Goal: Task Accomplishment & Management: Manage account settings

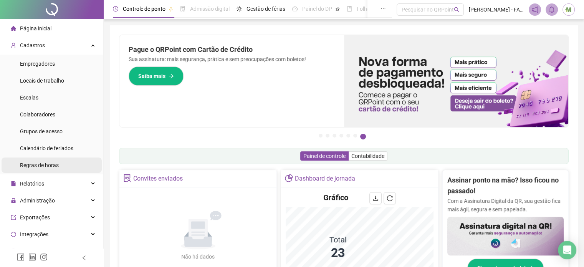
drag, startPoint x: 34, startPoint y: 198, endPoint x: 34, endPoint y: 171, distance: 26.9
click at [34, 198] on span "Administração" at bounding box center [37, 200] width 35 height 6
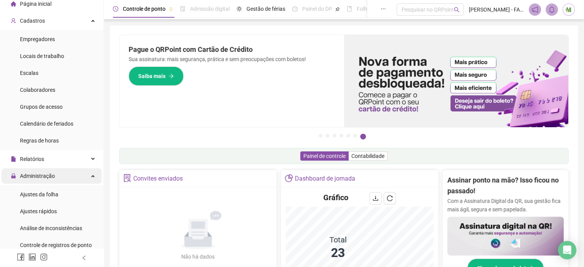
scroll to position [38, 0]
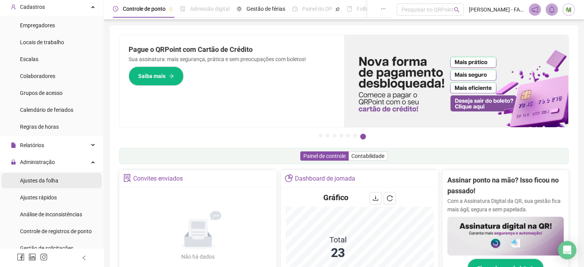
click at [35, 179] on span "Ajustes da folha" at bounding box center [39, 180] width 38 height 6
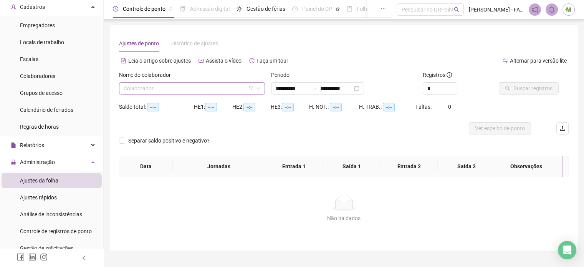
click at [163, 92] on input "search" at bounding box center [189, 88] width 130 height 12
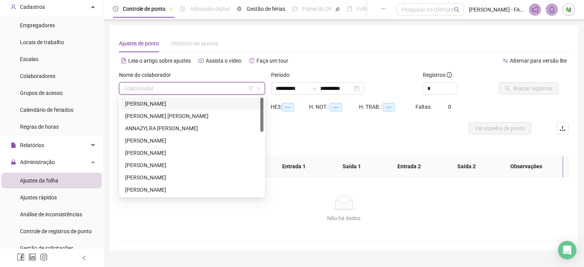
type input "**********"
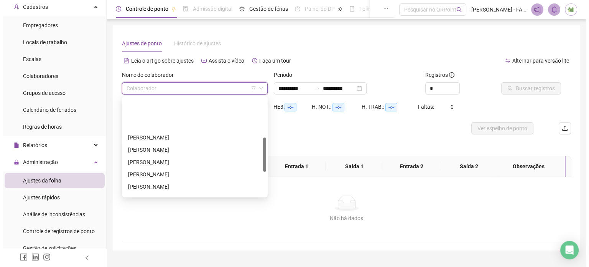
scroll to position [115, 0]
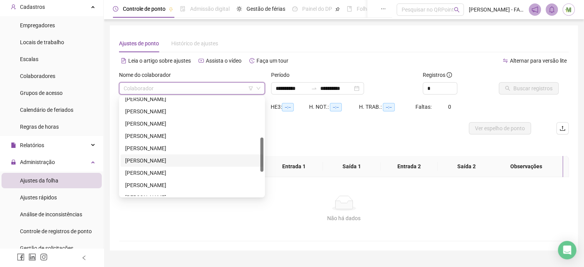
click at [188, 164] on div "[PERSON_NAME]" at bounding box center [192, 160] width 134 height 8
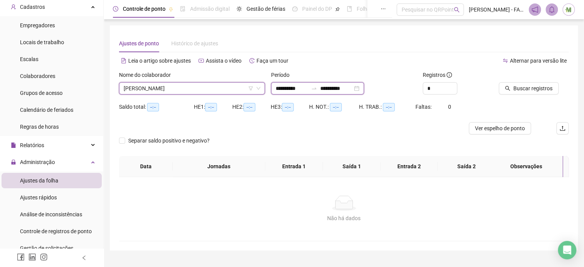
click at [295, 89] on input "**********" at bounding box center [291, 88] width 32 height 8
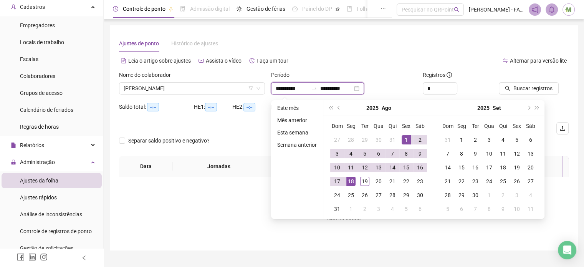
type input "**********"
drag, startPoint x: 404, startPoint y: 139, endPoint x: 391, endPoint y: 148, distance: 16.2
click at [402, 139] on div "1" at bounding box center [405, 139] width 9 height 9
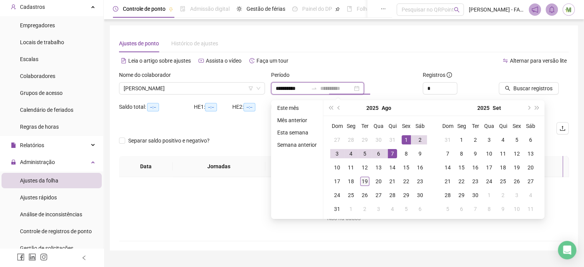
type input "**********"
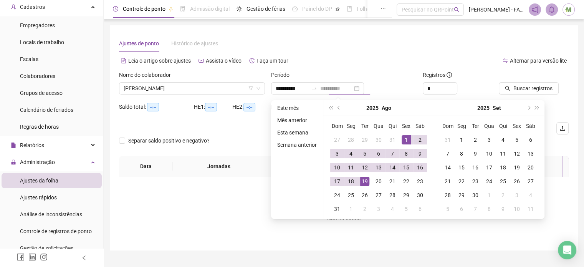
click at [364, 183] on div "19" at bounding box center [364, 180] width 9 height 9
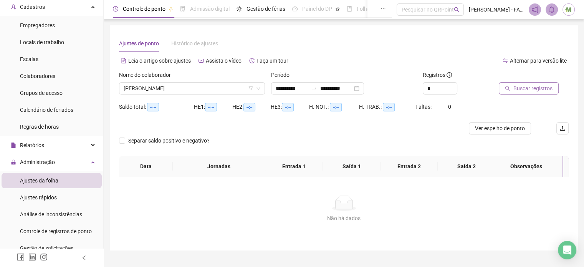
click at [535, 91] on span "Buscar registros" at bounding box center [532, 88] width 39 height 8
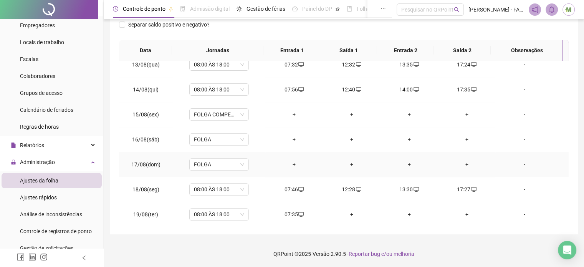
scroll to position [308, 0]
click at [348, 212] on div "+" at bounding box center [351, 213] width 45 height 8
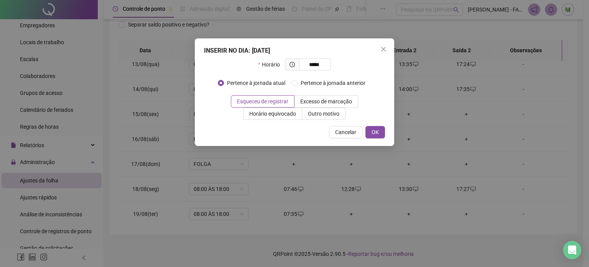
type input "*****"
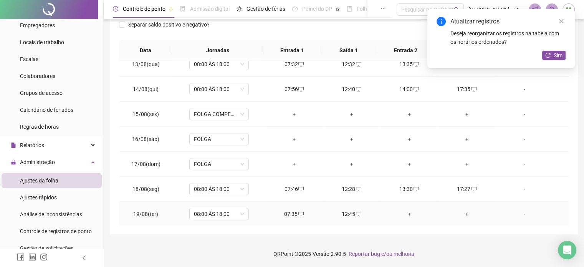
click at [407, 209] on div "+" at bounding box center [408, 213] width 45 height 8
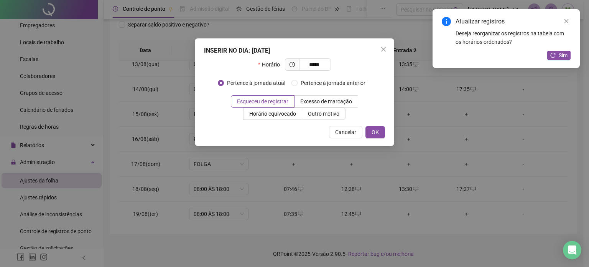
type input "*****"
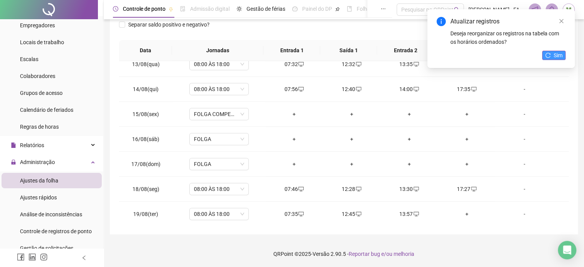
click at [552, 56] on button "Sim" at bounding box center [553, 55] width 23 height 9
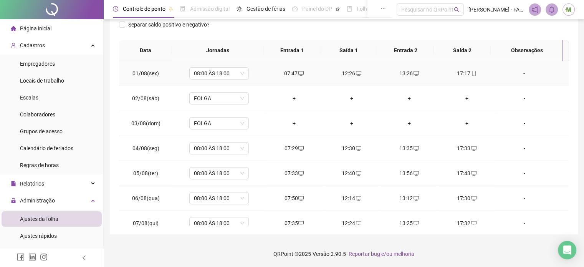
scroll to position [0, 0]
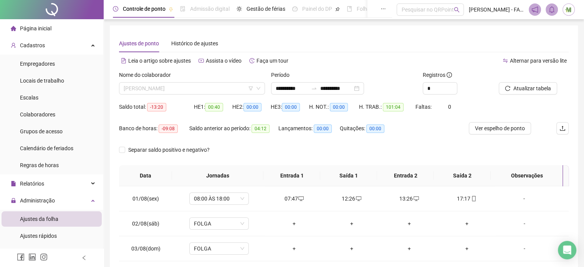
drag, startPoint x: 155, startPoint y: 84, endPoint x: 165, endPoint y: 106, distance: 24.0
click at [155, 84] on span "[PERSON_NAME]" at bounding box center [192, 88] width 137 height 12
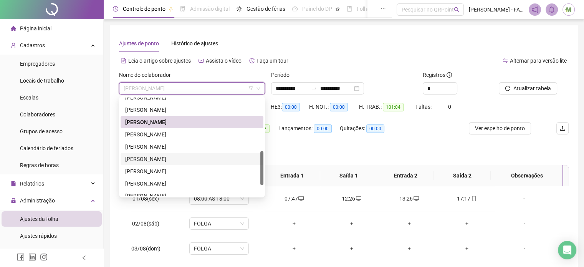
scroll to position [184, 0]
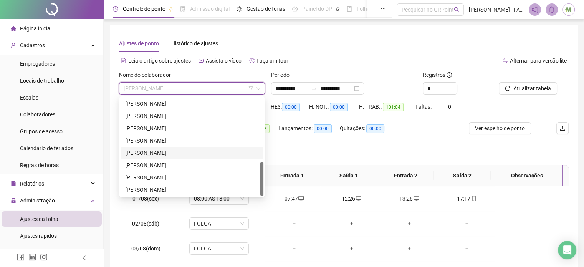
click at [155, 152] on div "[PERSON_NAME]" at bounding box center [192, 152] width 134 height 8
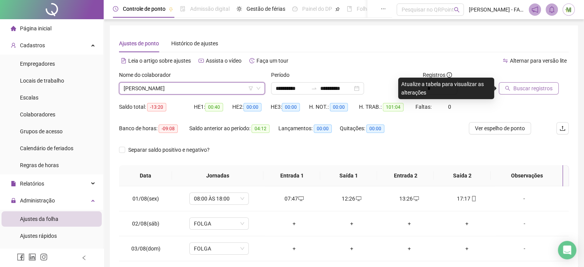
click at [523, 88] on span "Buscar registros" at bounding box center [532, 88] width 39 height 8
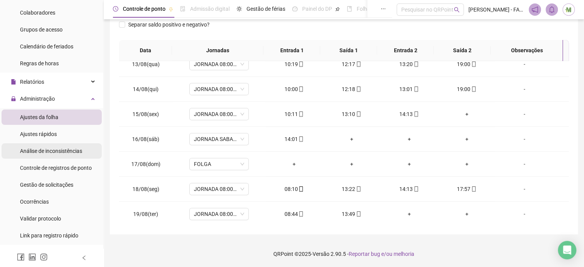
scroll to position [115, 0]
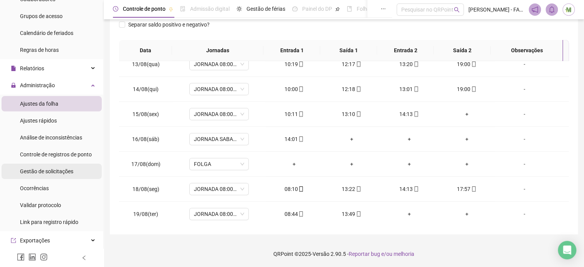
click at [53, 175] on div "Gestão de solicitações" at bounding box center [46, 170] width 53 height 15
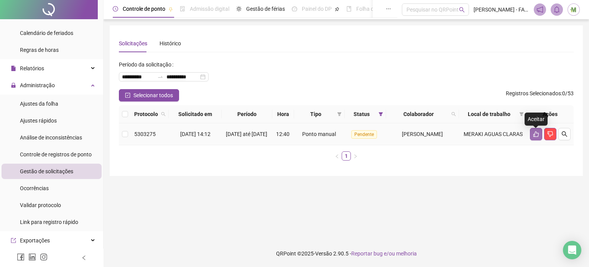
click at [537, 137] on icon "like" at bounding box center [536, 134] width 6 height 6
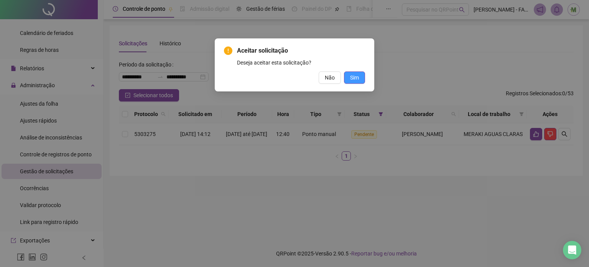
click at [356, 81] on span "Sim" at bounding box center [354, 77] width 9 height 8
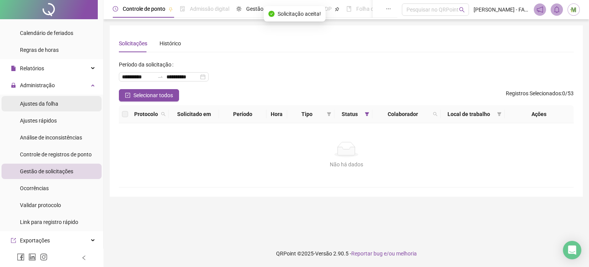
click at [43, 104] on span "Ajustes da folha" at bounding box center [39, 104] width 38 height 6
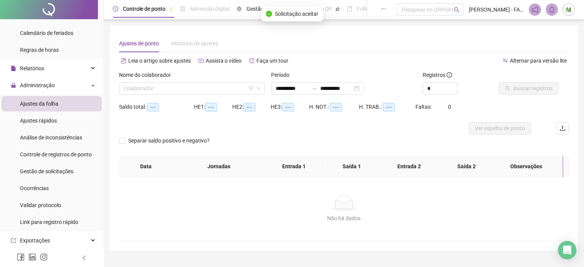
type input "**********"
click at [181, 92] on input "search" at bounding box center [189, 88] width 130 height 12
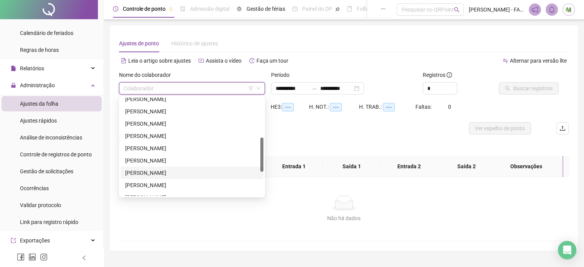
scroll to position [153, 0]
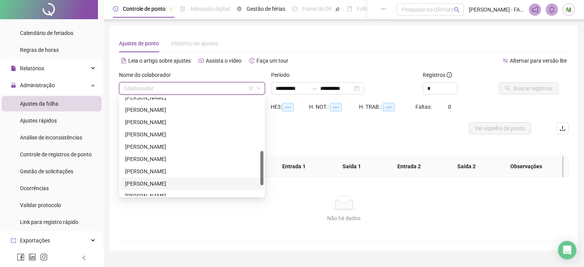
click at [152, 182] on div "[PERSON_NAME]" at bounding box center [192, 183] width 134 height 8
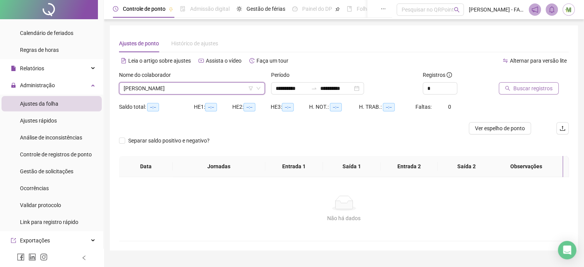
click at [534, 87] on span "Buscar registros" at bounding box center [532, 88] width 39 height 8
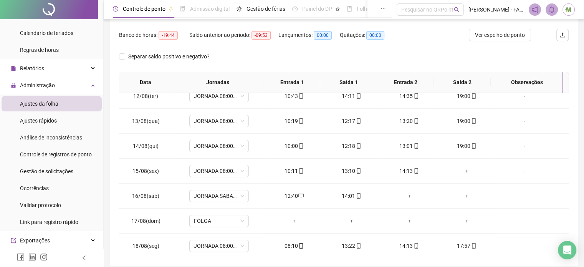
scroll to position [125, 0]
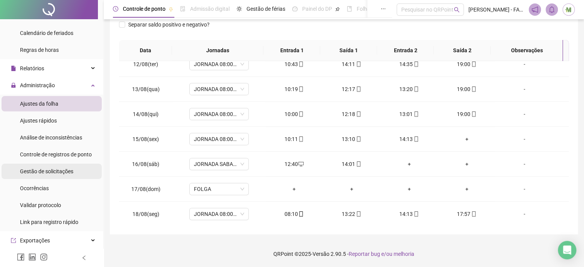
click at [37, 172] on span "Gestão de solicitações" at bounding box center [46, 171] width 53 height 6
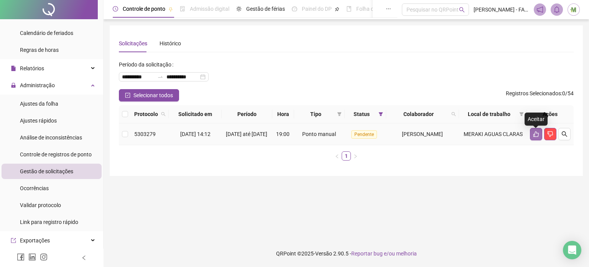
click at [534, 136] on icon "like" at bounding box center [536, 134] width 5 height 6
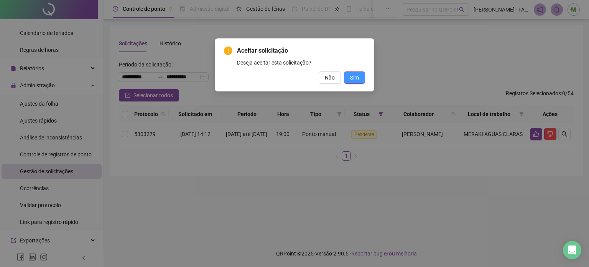
click at [351, 76] on span "Sim" at bounding box center [354, 77] width 9 height 8
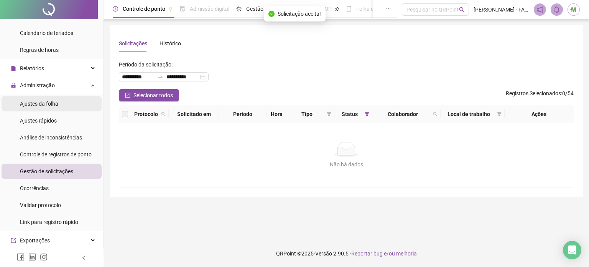
click at [41, 102] on span "Ajustes da folha" at bounding box center [39, 104] width 38 height 6
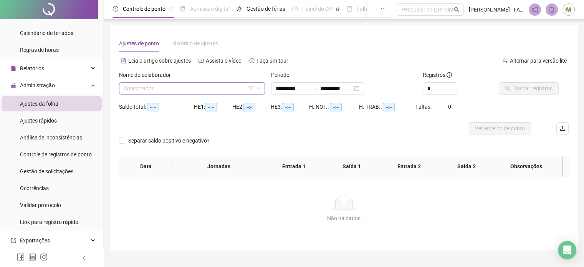
click at [215, 92] on input "search" at bounding box center [189, 88] width 130 height 12
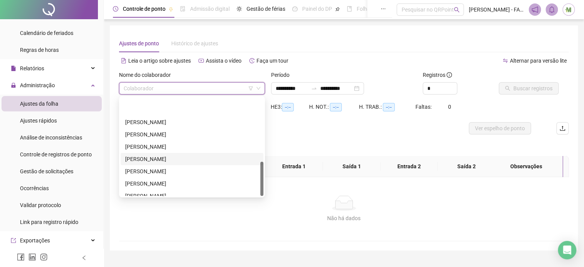
scroll to position [184, 0]
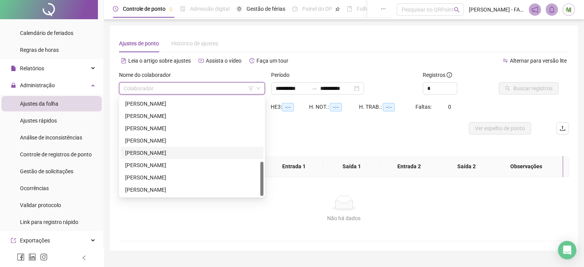
click at [153, 153] on div "[PERSON_NAME]" at bounding box center [192, 152] width 134 height 8
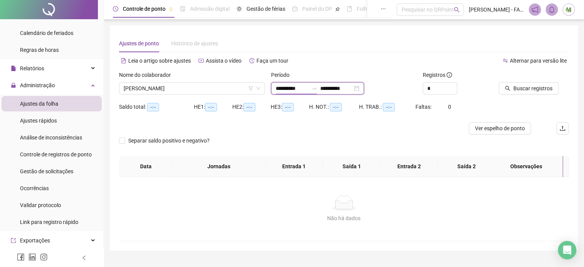
click at [293, 90] on input "**********" at bounding box center [291, 88] width 32 height 8
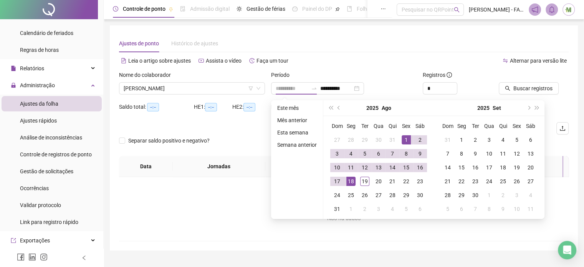
click at [404, 139] on div "1" at bounding box center [405, 139] width 9 height 9
click at [363, 182] on div "19" at bounding box center [364, 180] width 9 height 9
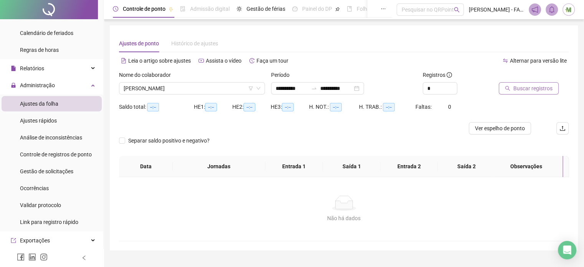
click at [523, 91] on span "Buscar registros" at bounding box center [532, 88] width 39 height 8
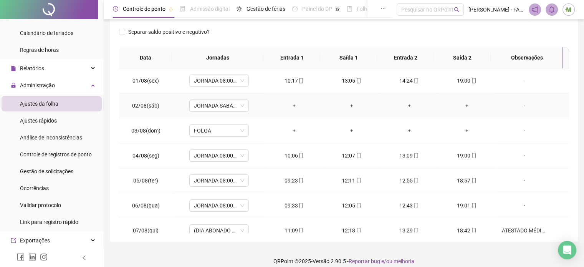
scroll to position [0, 0]
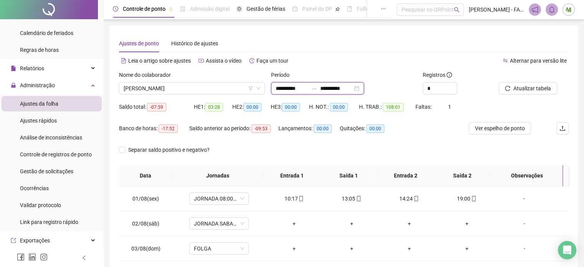
click at [308, 90] on input "**********" at bounding box center [291, 88] width 32 height 8
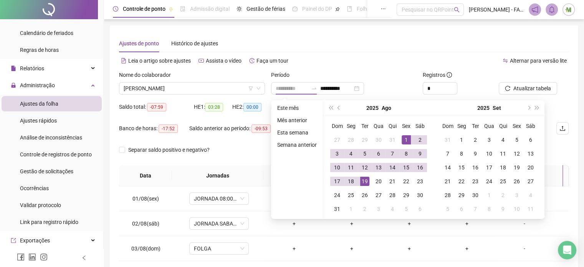
click at [405, 140] on div "1" at bounding box center [405, 139] width 9 height 9
type input "**********"
click at [353, 180] on div "18" at bounding box center [350, 180] width 9 height 9
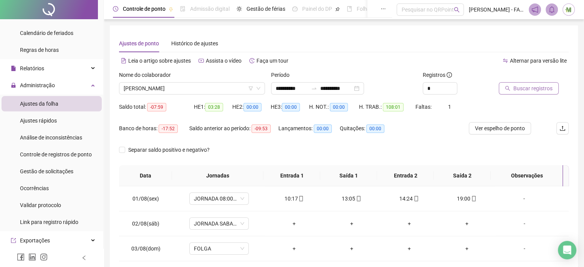
click at [519, 90] on span "Buscar registros" at bounding box center [532, 88] width 39 height 8
drag, startPoint x: 160, startPoint y: 126, endPoint x: 176, endPoint y: 129, distance: 16.7
click at [176, 129] on span "-14:57" at bounding box center [167, 128] width 19 height 8
click at [167, 127] on span "-14:57" at bounding box center [167, 128] width 19 height 8
